Goal: Check status: Check status

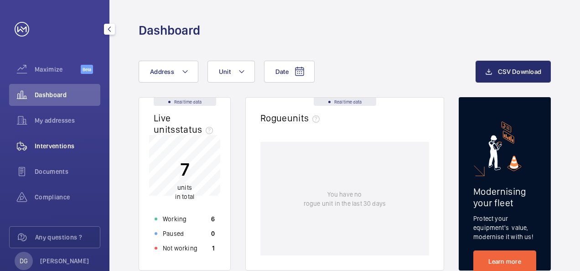
click at [66, 145] on span "Interventions" at bounding box center [68, 145] width 66 height 9
